Goal: Transaction & Acquisition: Purchase product/service

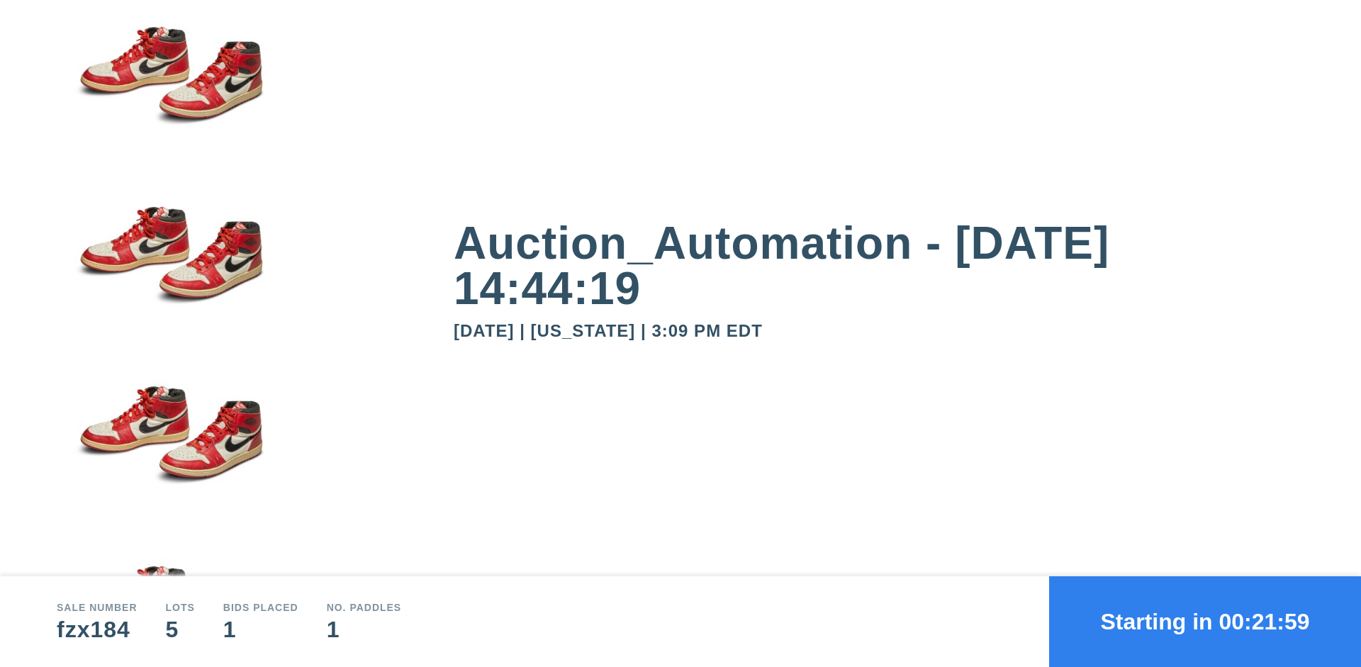
click at [1205, 622] on button "Starting in 00:21:59" at bounding box center [1205, 621] width 312 height 91
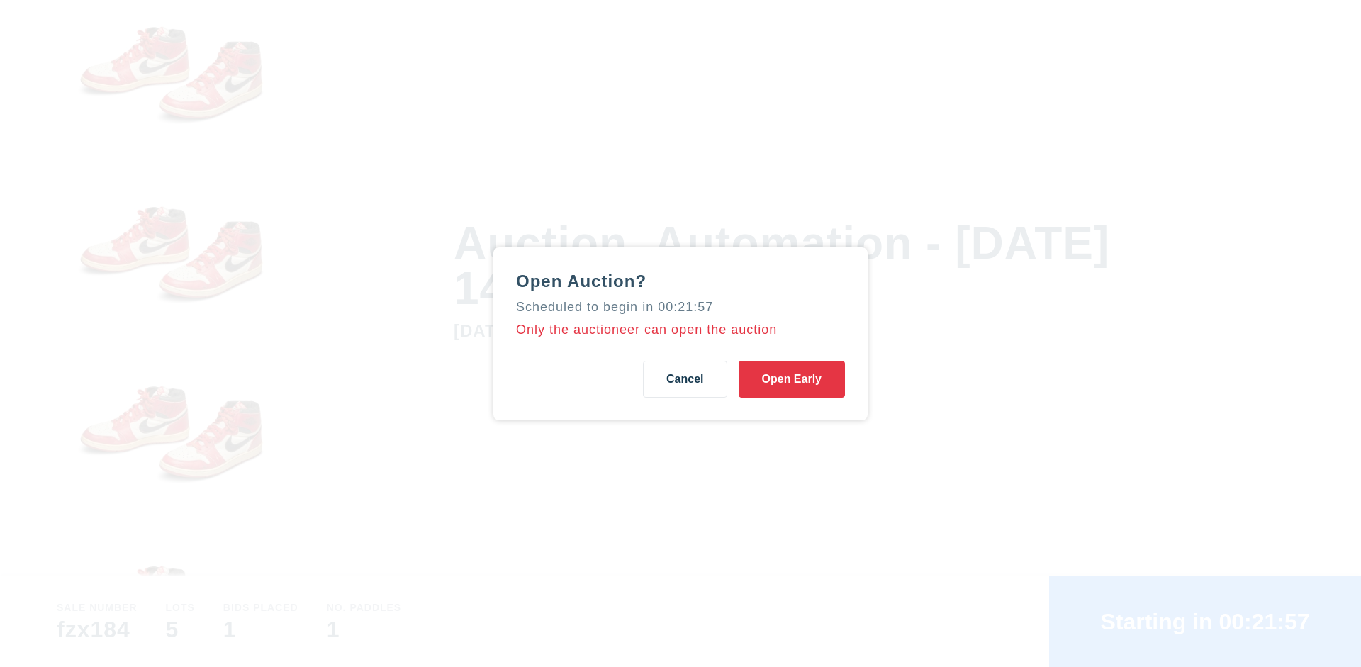
click at [792, 378] on button "Open Early" at bounding box center [791, 379] width 106 height 37
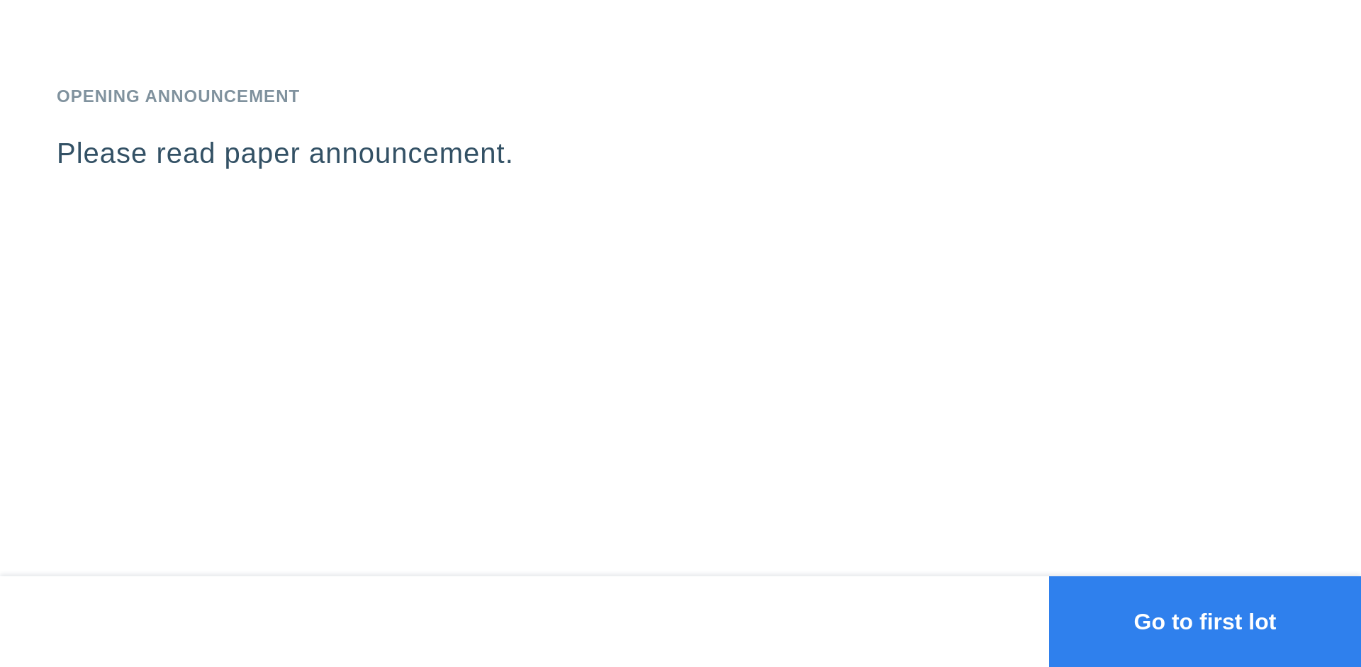
click at [1205, 622] on button "Go to first lot" at bounding box center [1205, 621] width 312 height 91
